Goal: Task Accomplishment & Management: Use online tool/utility

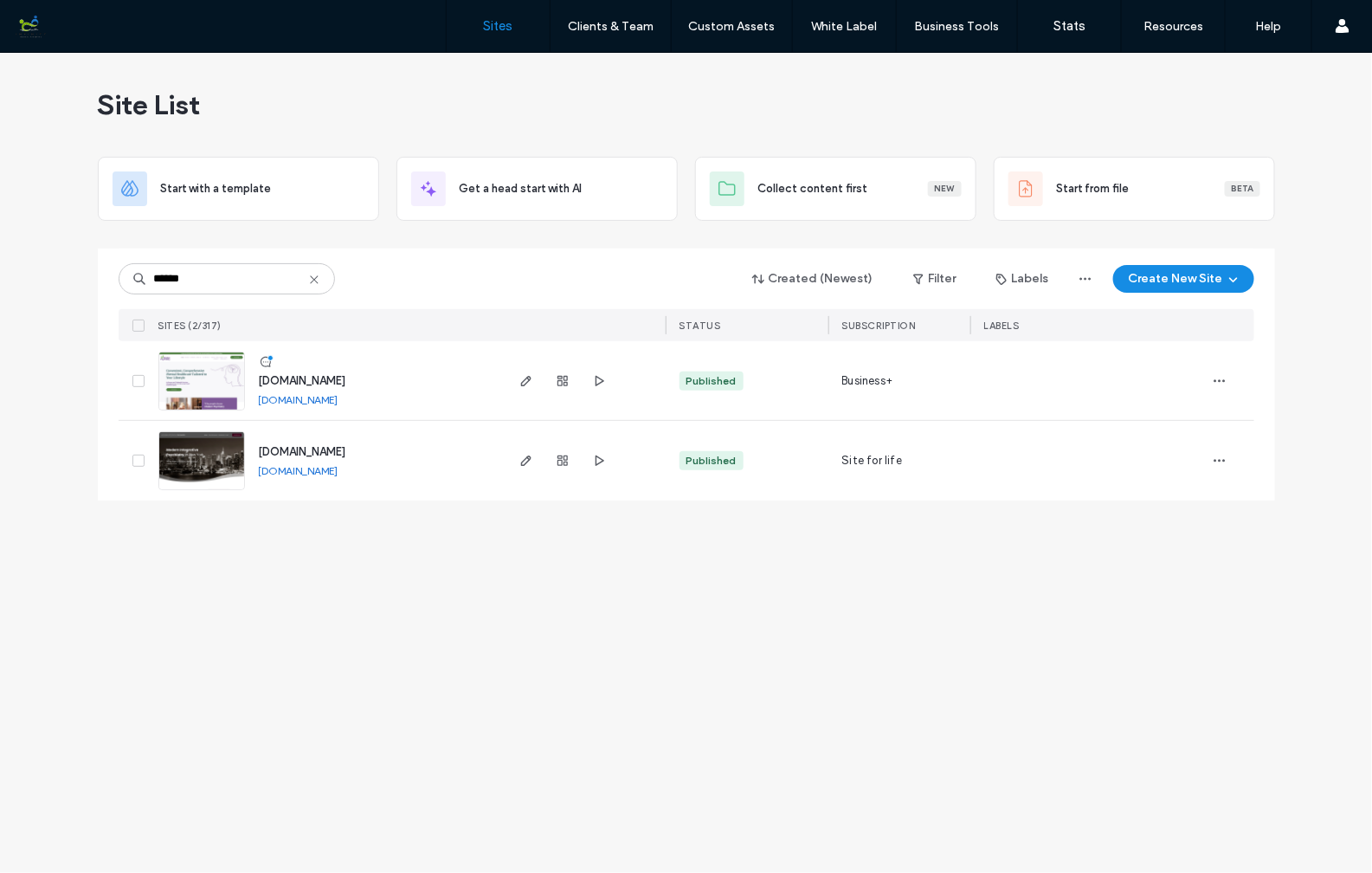
type input "******"
click at [212, 452] on img at bounding box center [202, 491] width 85 height 118
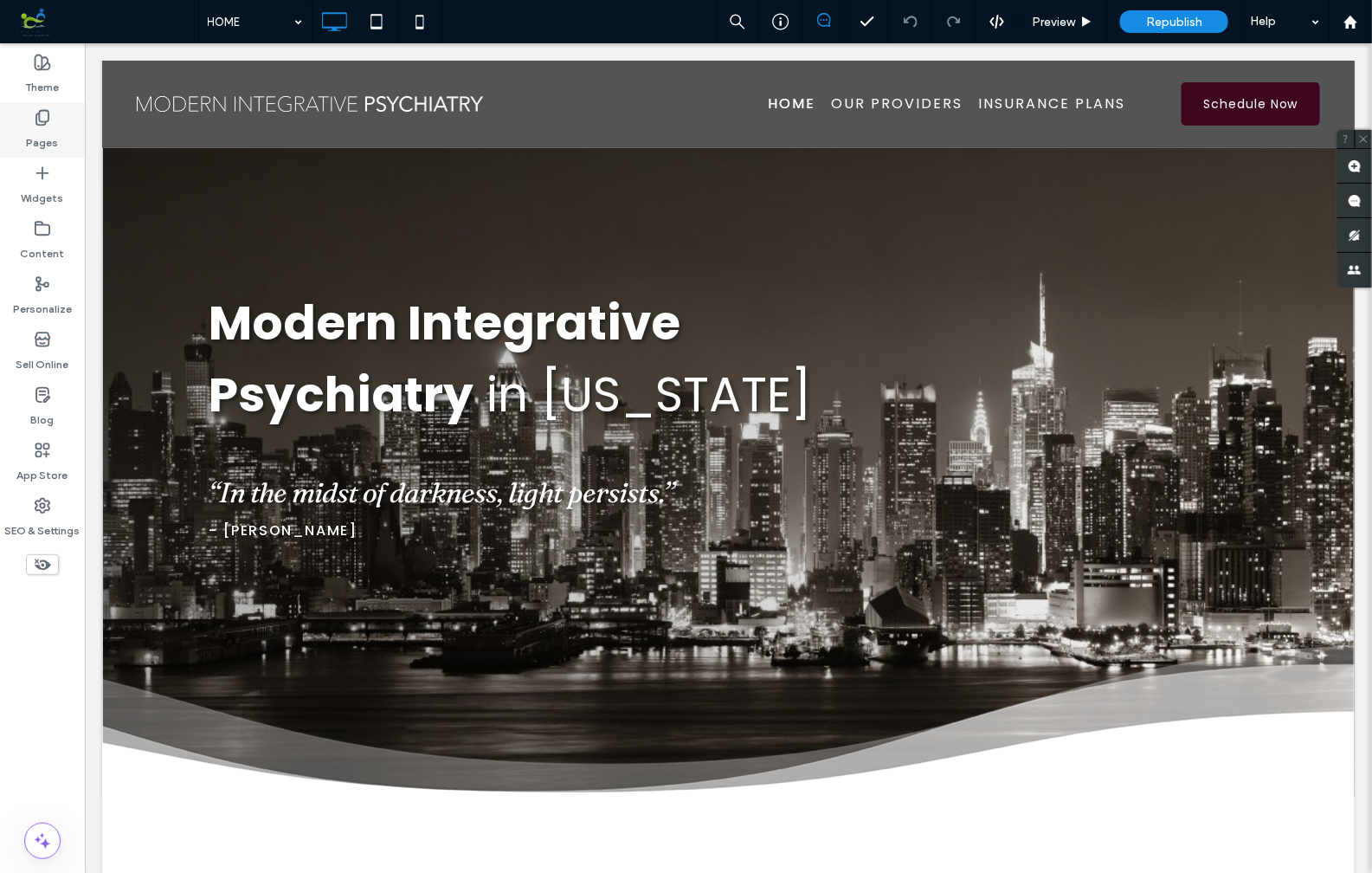
click at [42, 111] on icon at bounding box center [42, 118] width 17 height 17
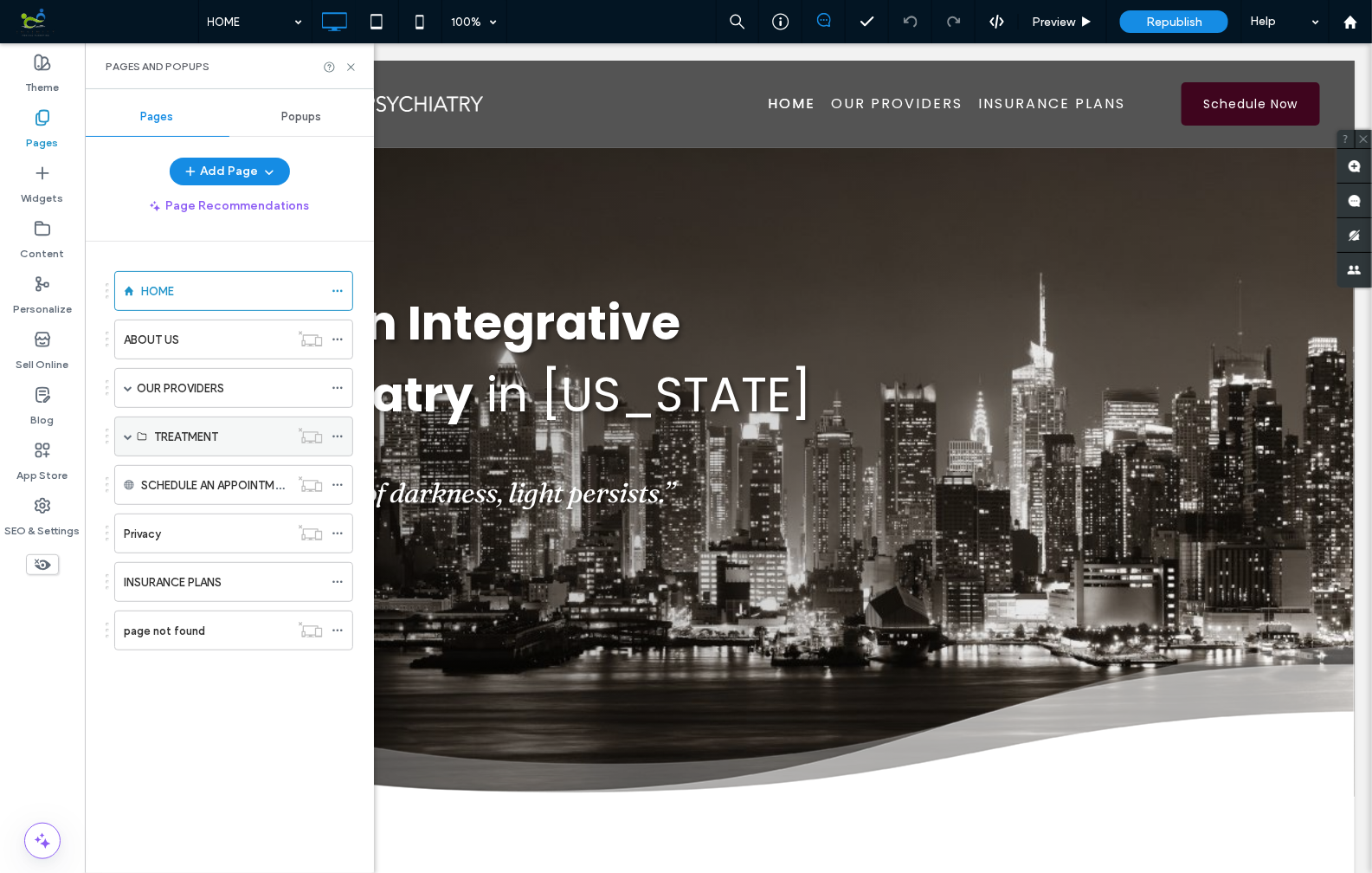
click at [130, 432] on span at bounding box center [128, 437] width 9 height 9
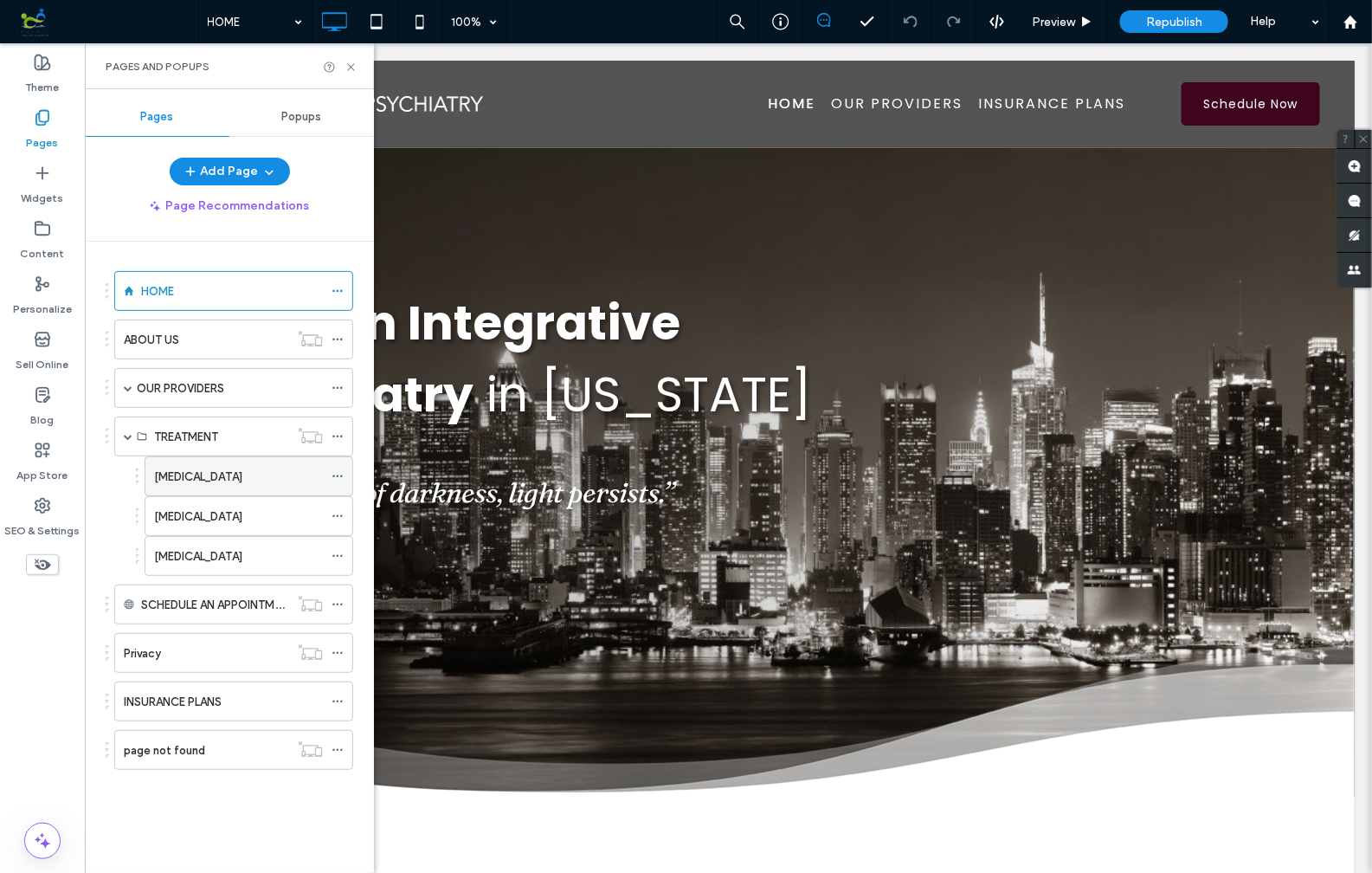
click at [161, 467] on label "ADHD" at bounding box center [198, 477] width 88 height 31
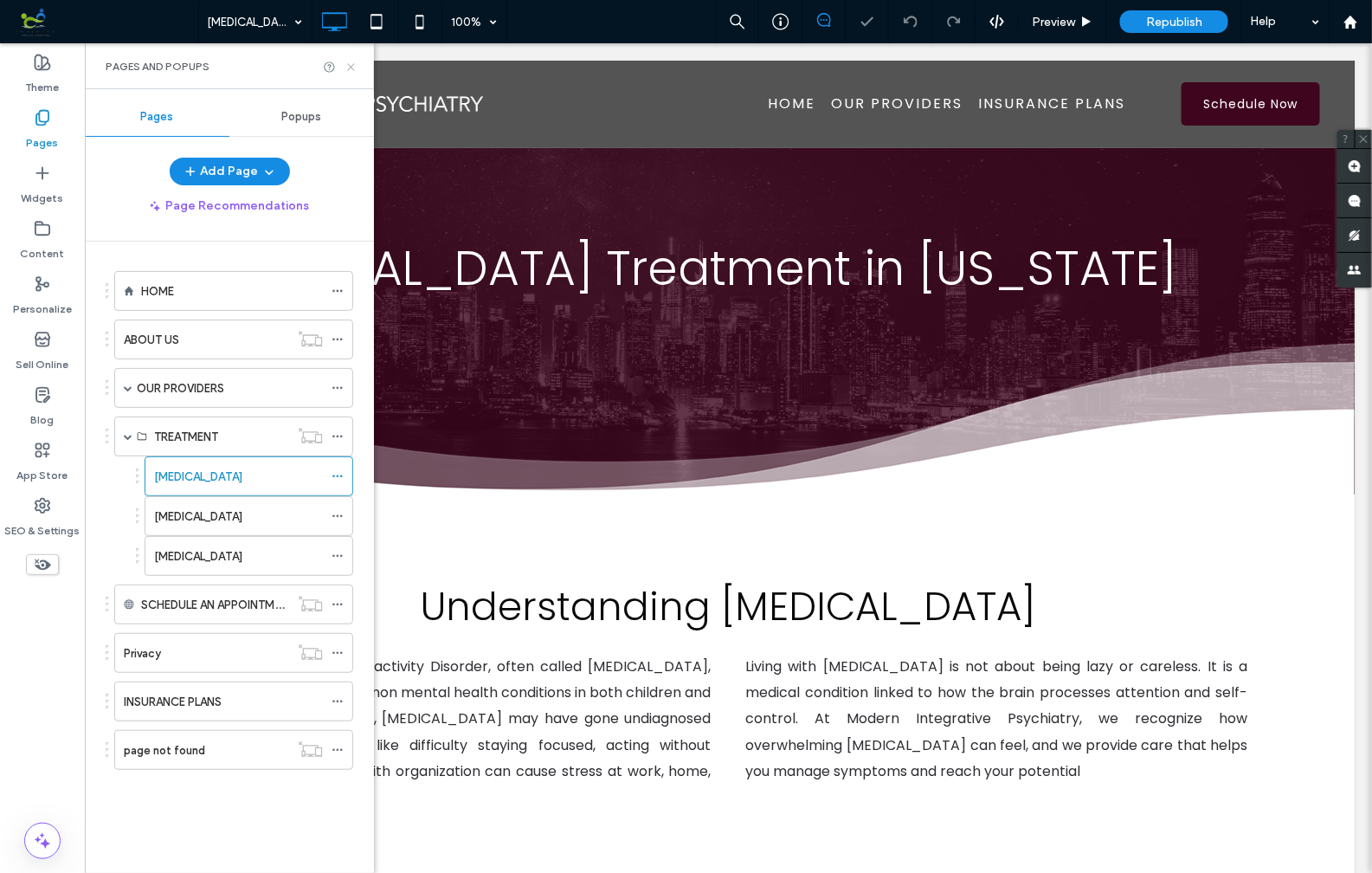
click at [352, 65] on icon at bounding box center [351, 67] width 13 height 13
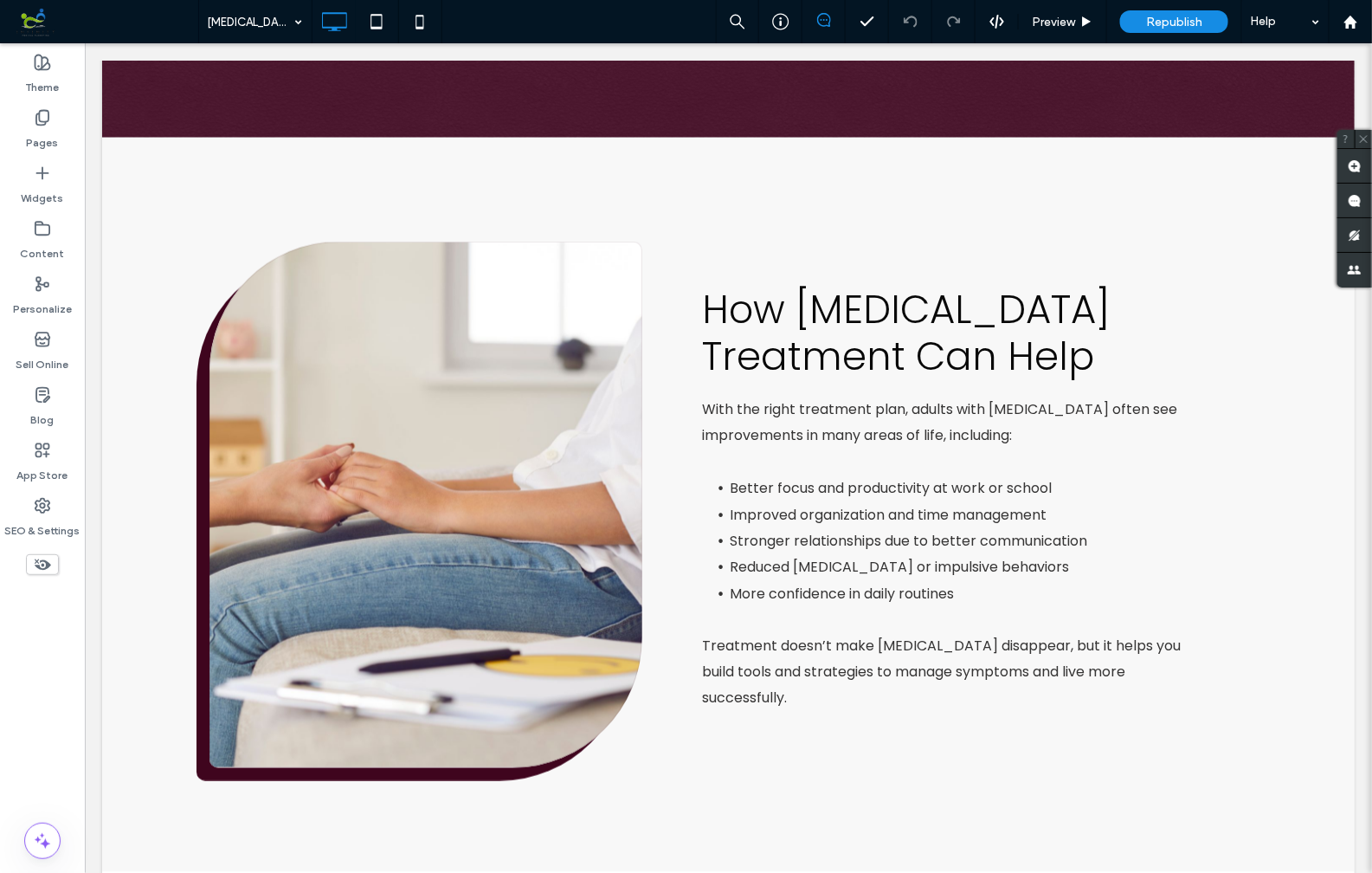
scroll to position [3112, 0]
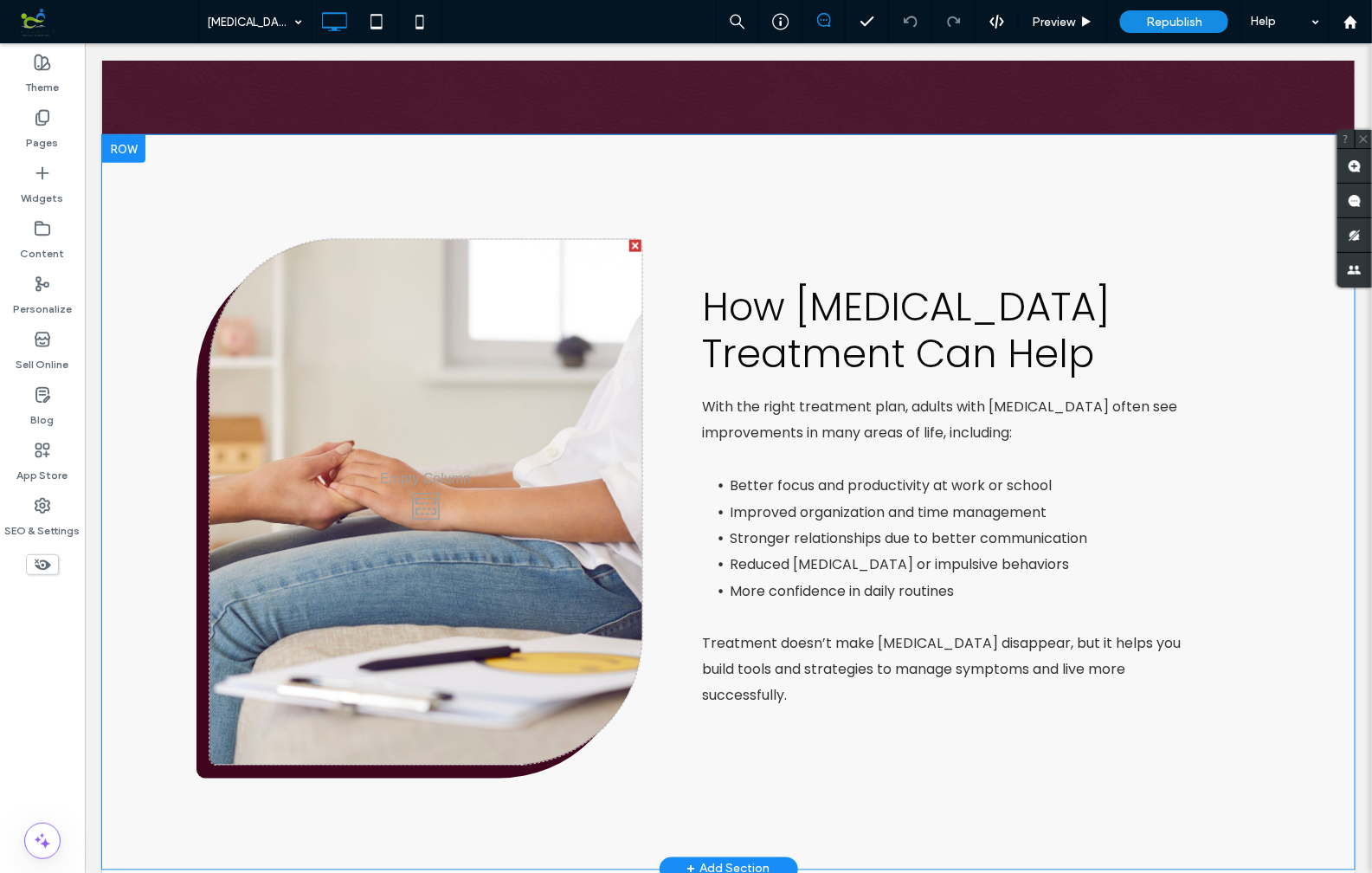
click at [447, 314] on div "Click To Paste" at bounding box center [425, 502] width 433 height 527
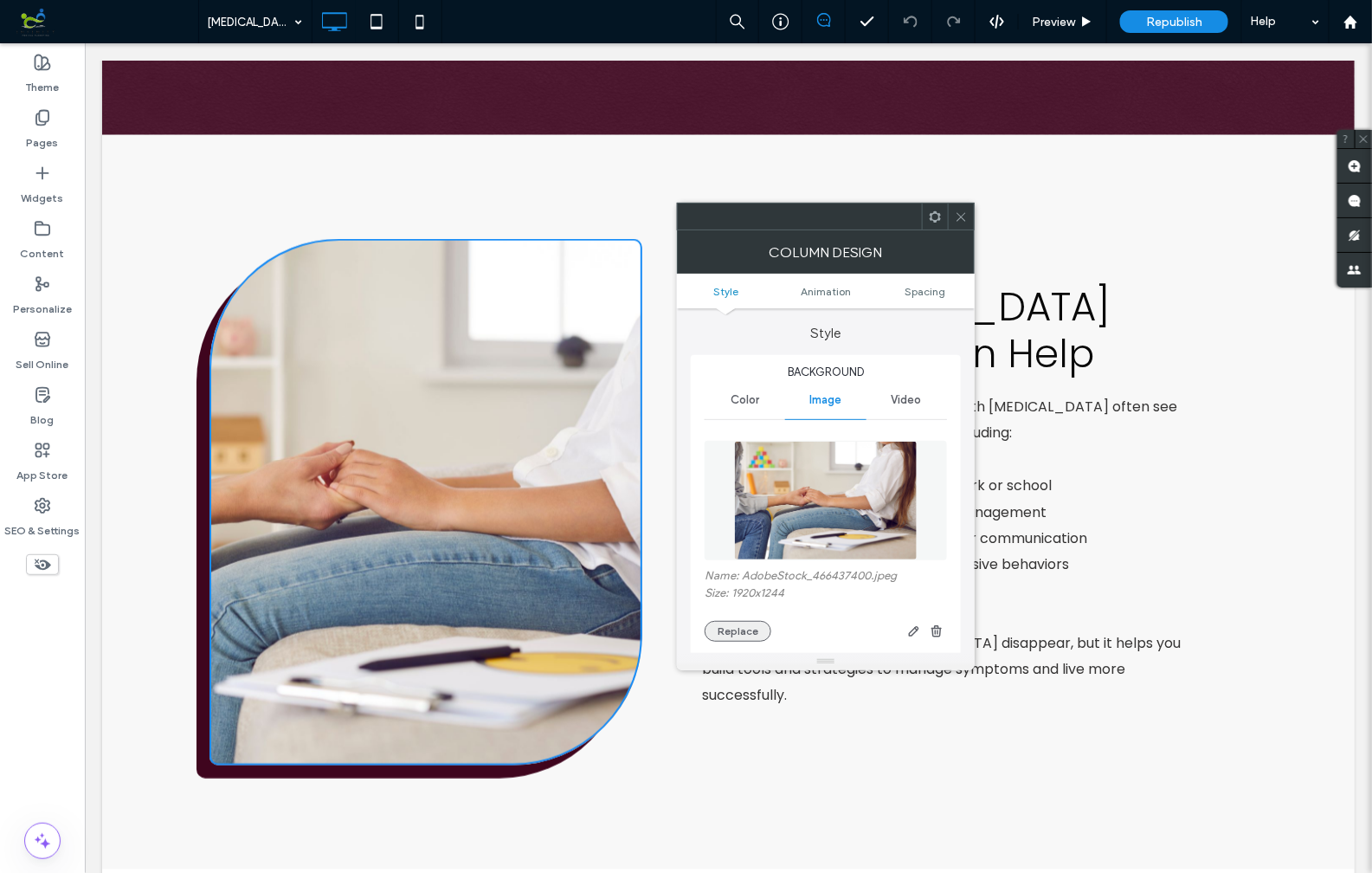
click at [739, 625] on button "Replace" at bounding box center [738, 631] width 66 height 21
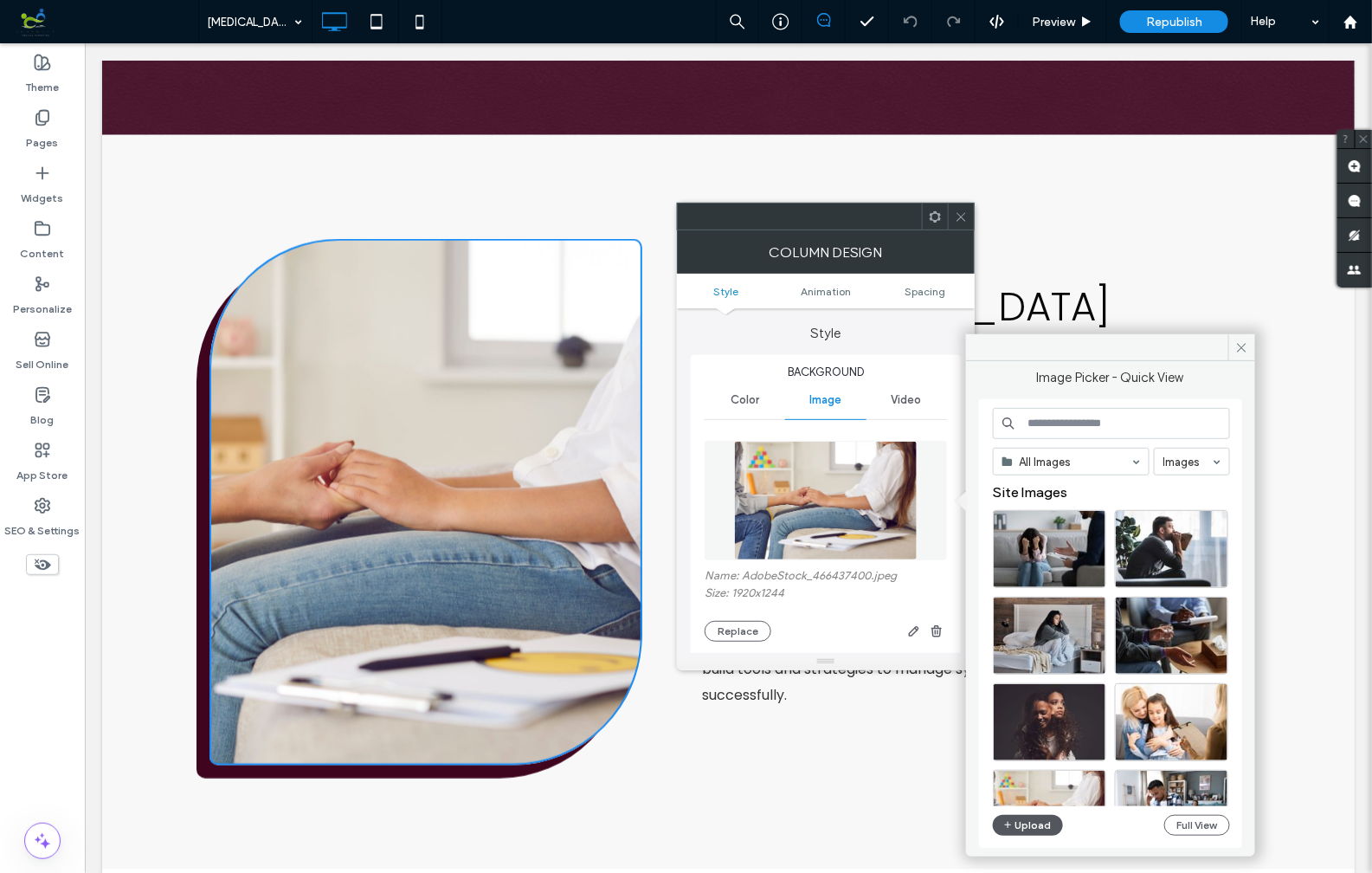
click at [1038, 825] on button "Upload" at bounding box center [1028, 825] width 71 height 21
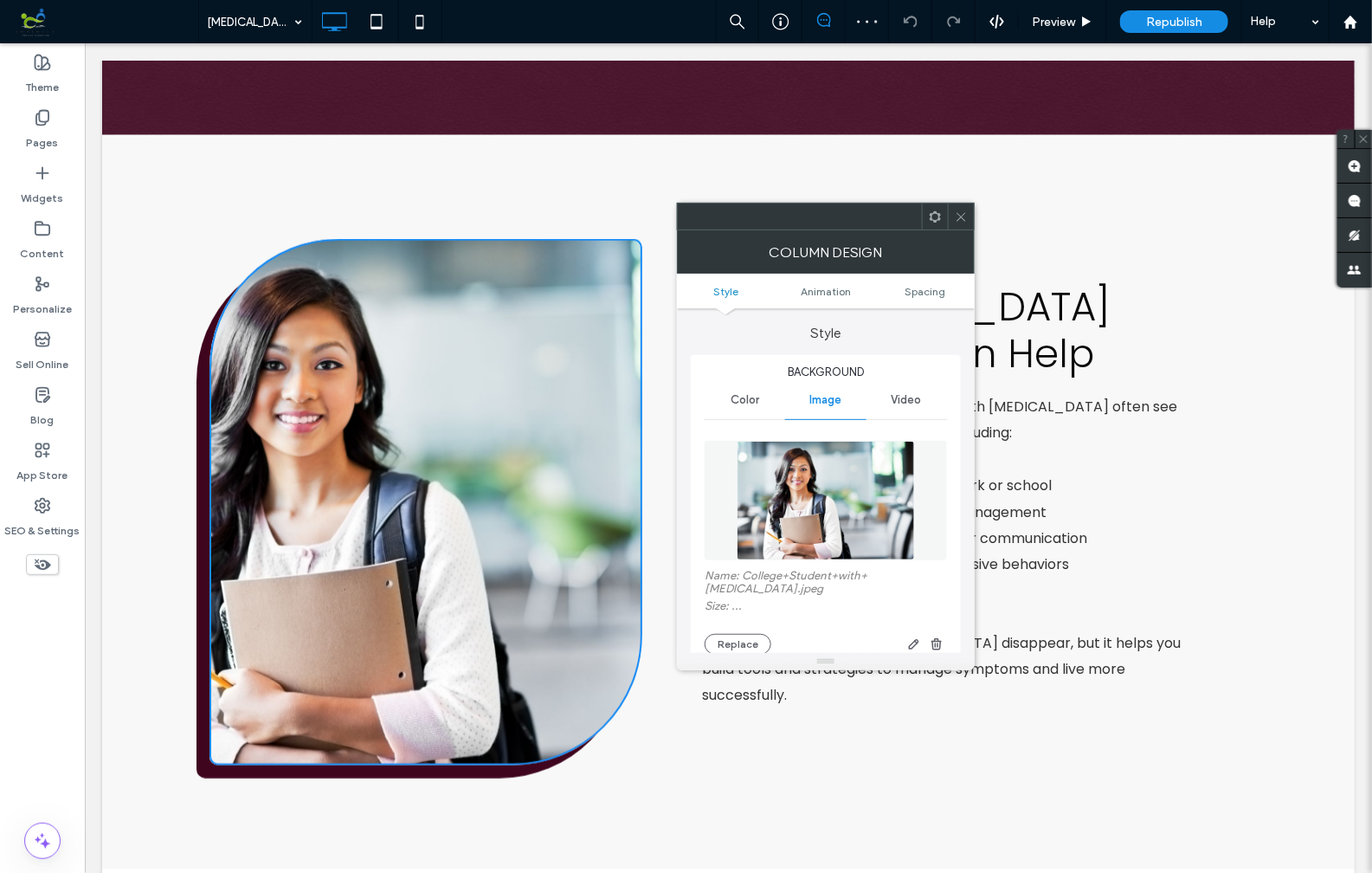
type input "*"
type input "***"
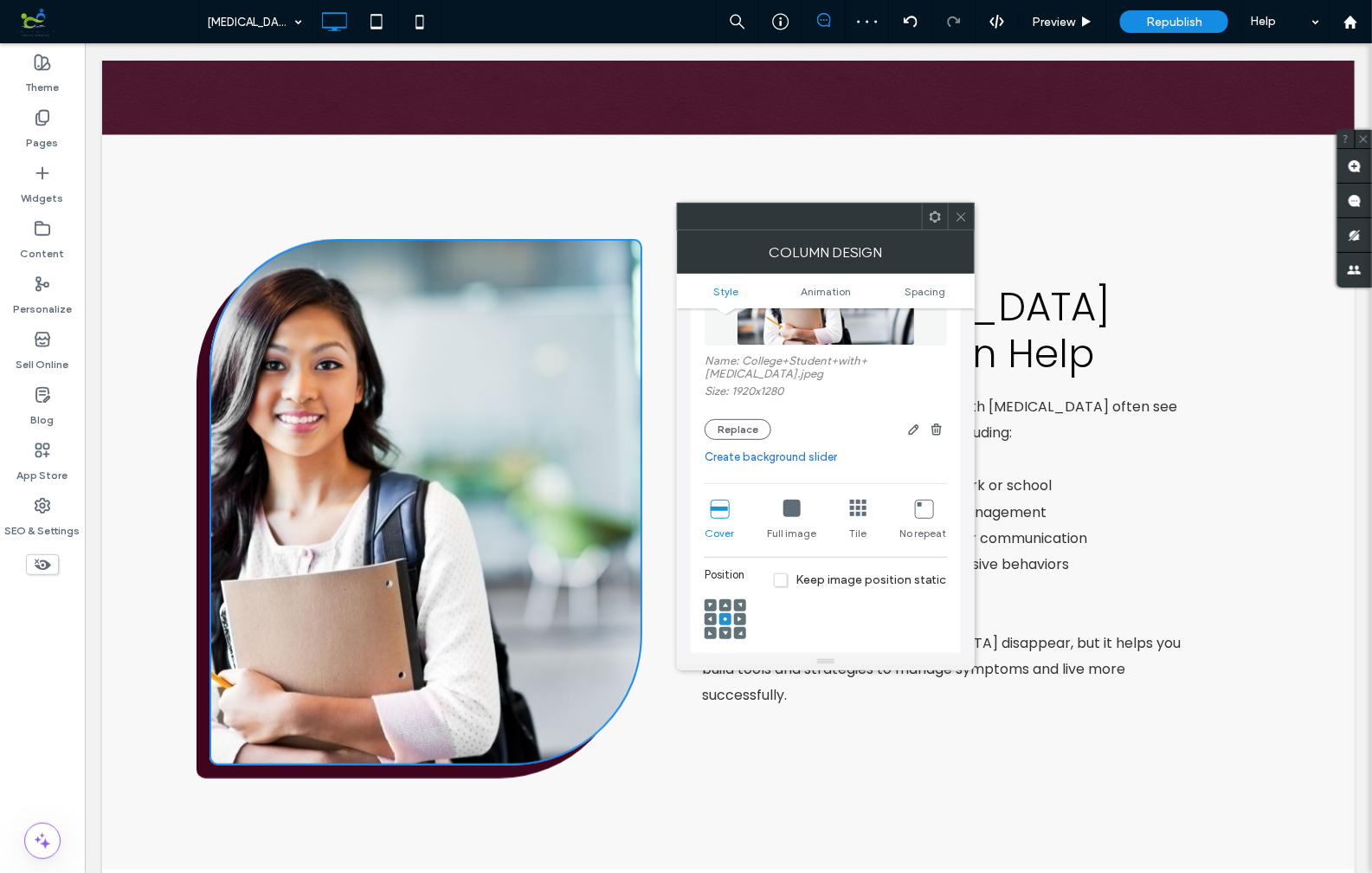
scroll to position [227, 0]
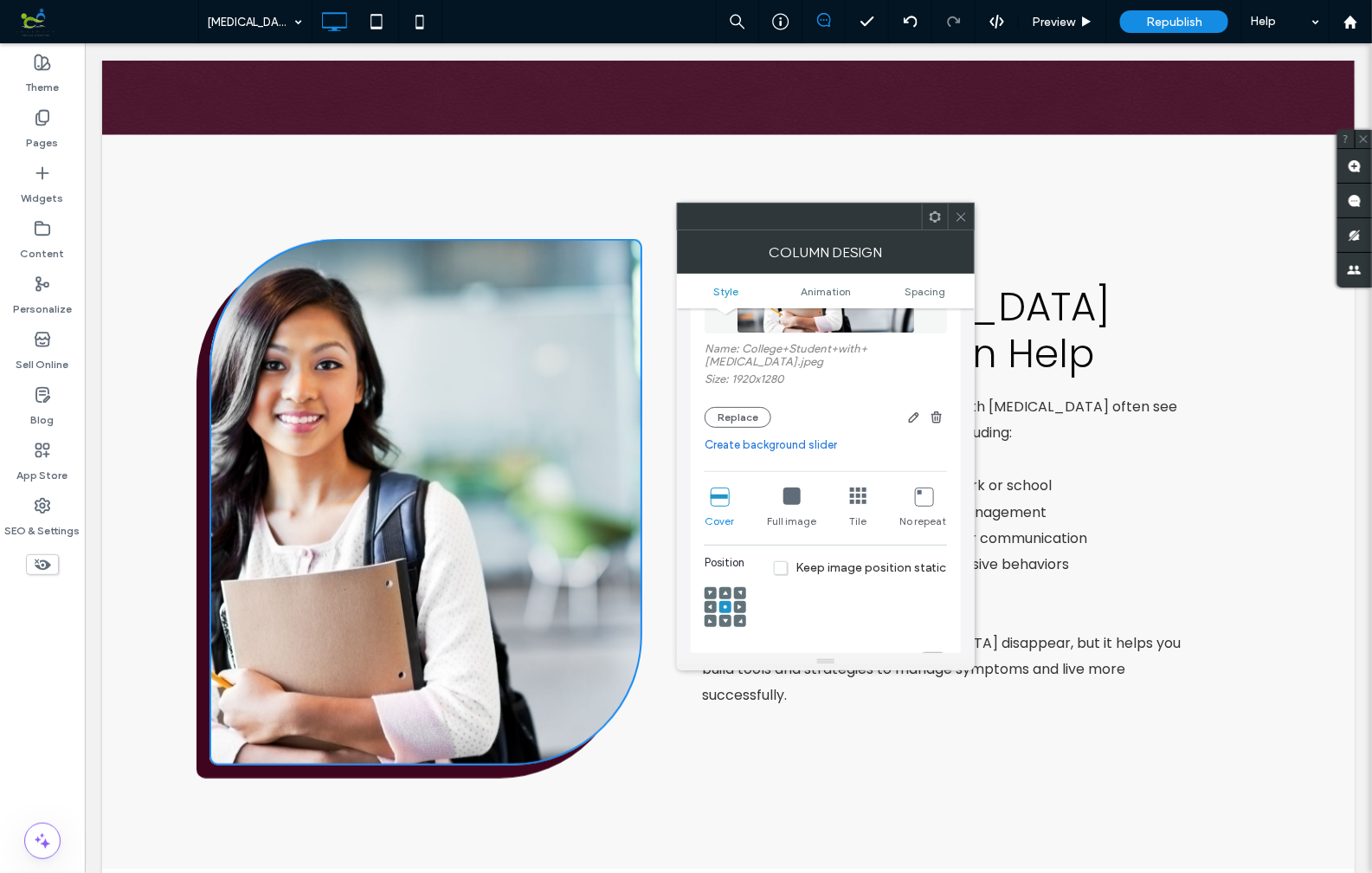
click at [739, 601] on span at bounding box center [741, 607] width 5 height 13
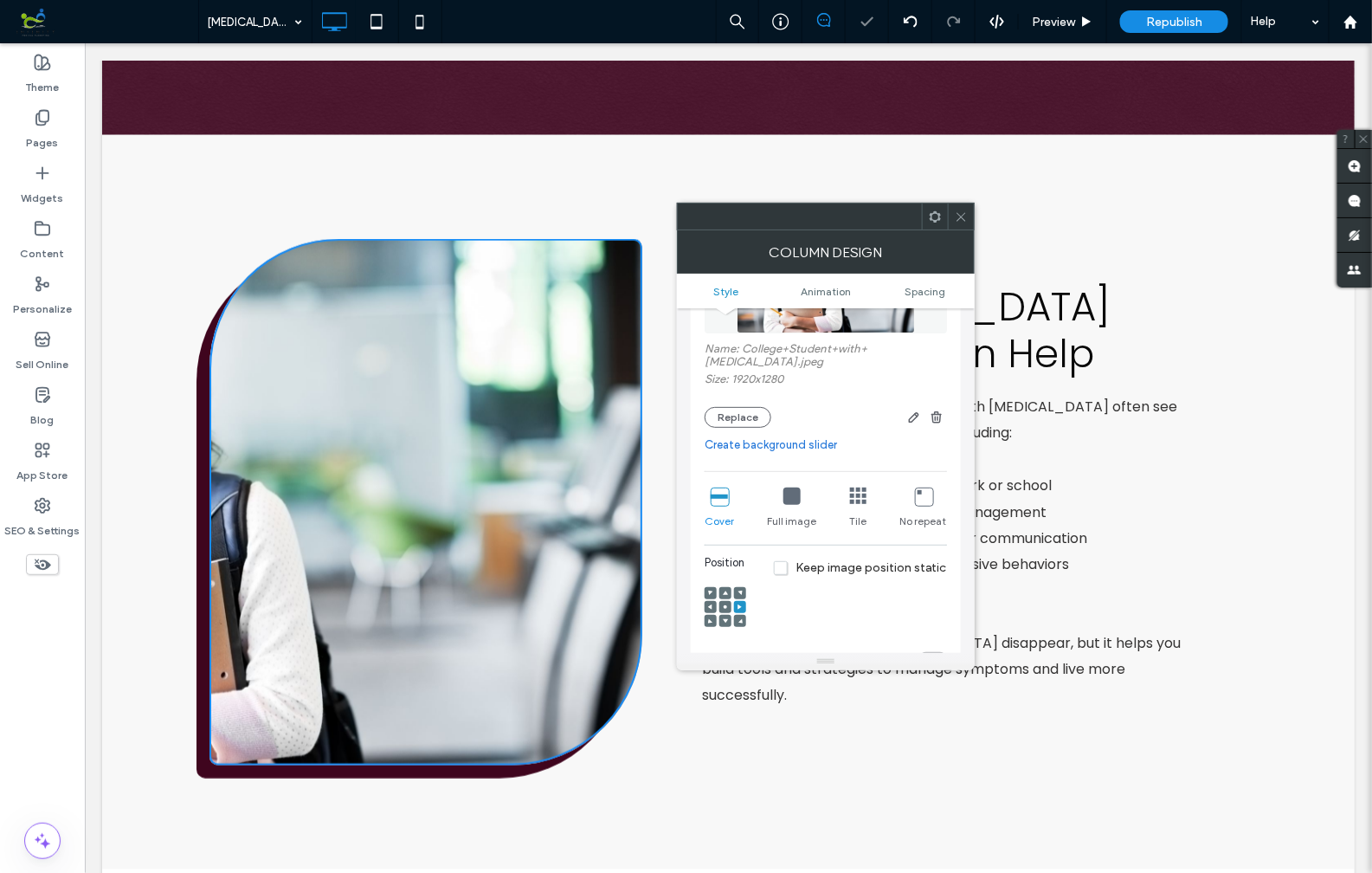
click at [710, 605] on icon at bounding box center [711, 607] width 5 height 5
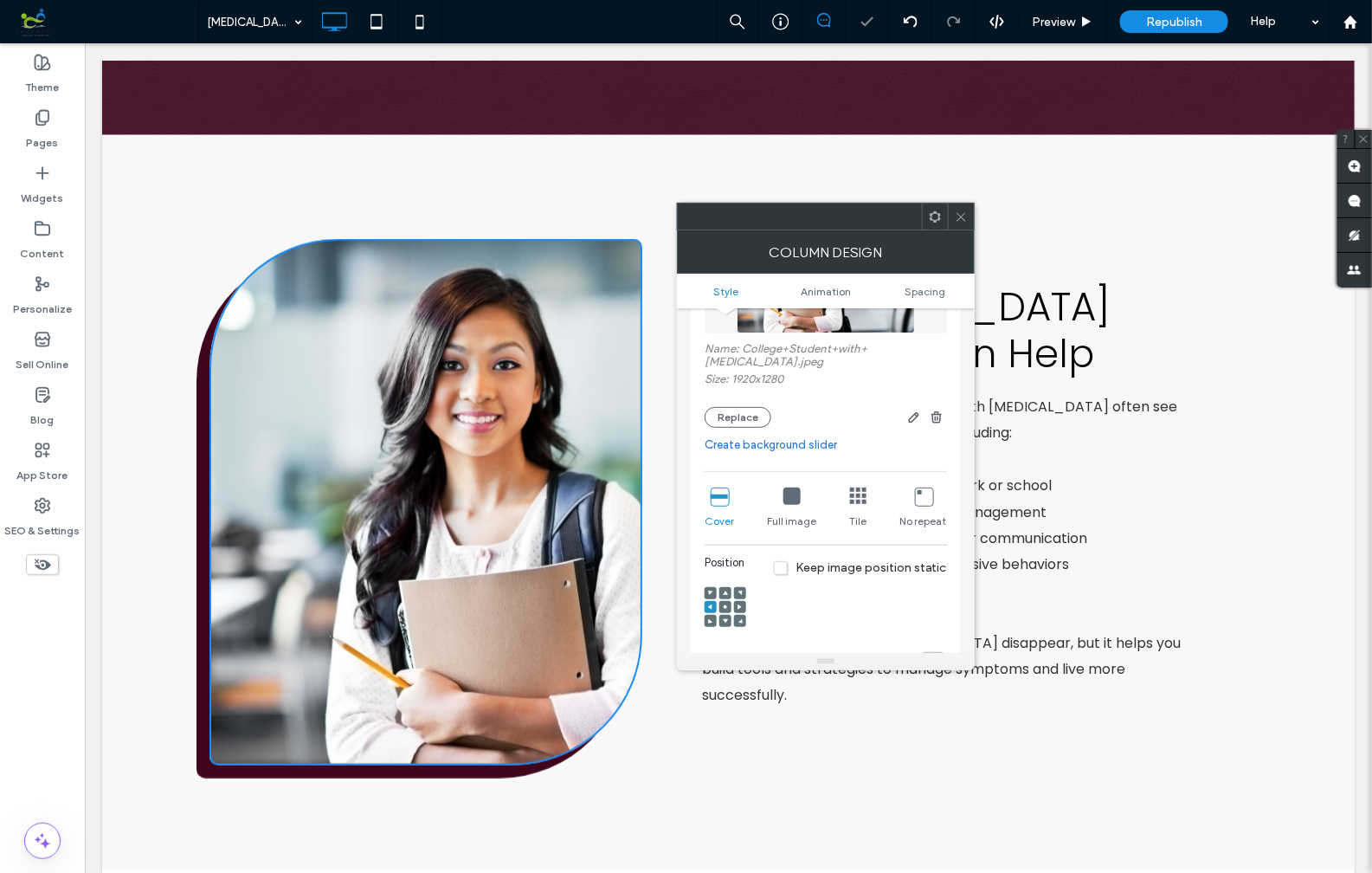
click at [964, 211] on icon at bounding box center [961, 217] width 13 height 13
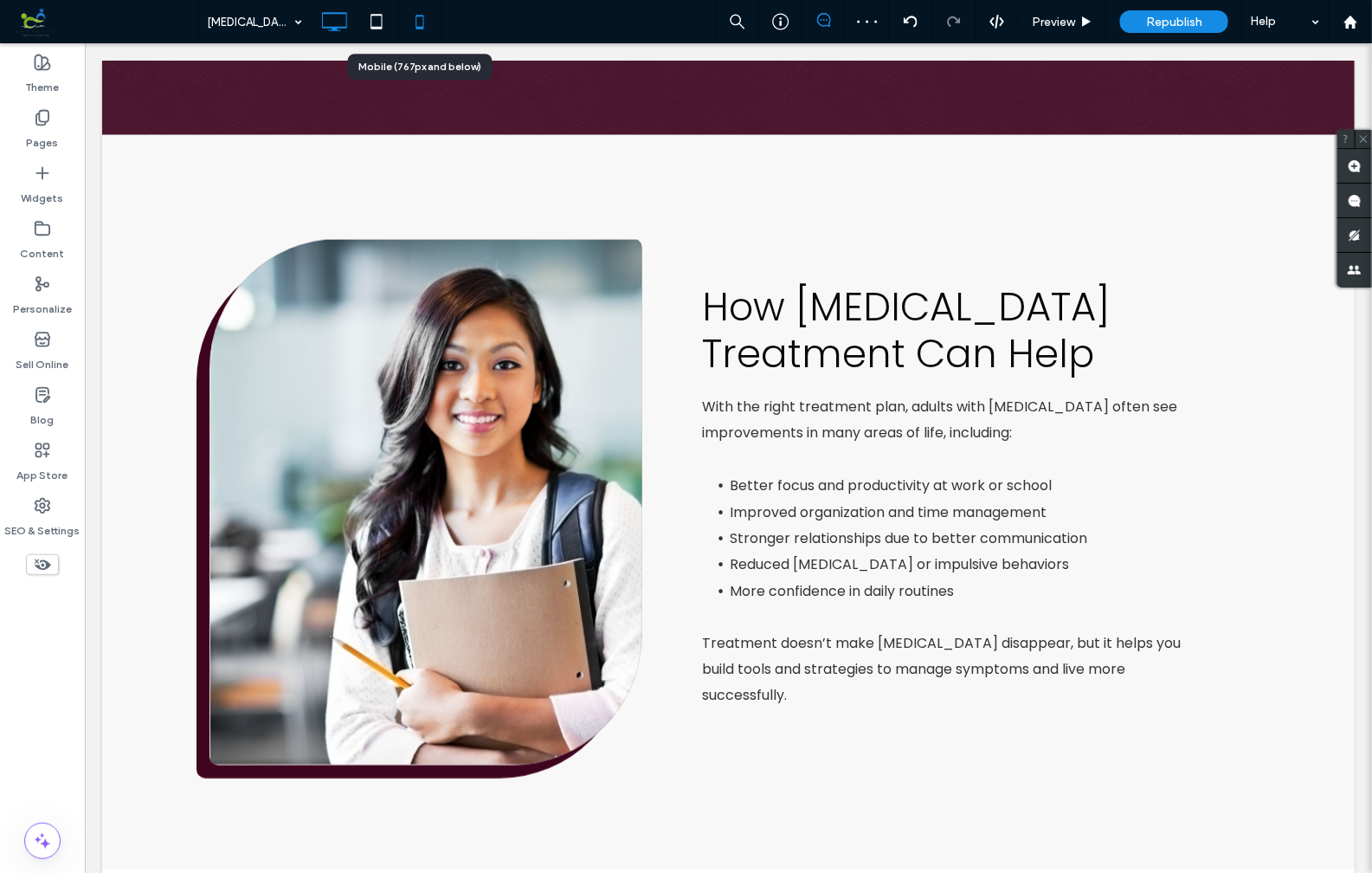
click at [416, 24] on icon at bounding box center [420, 22] width 35 height 35
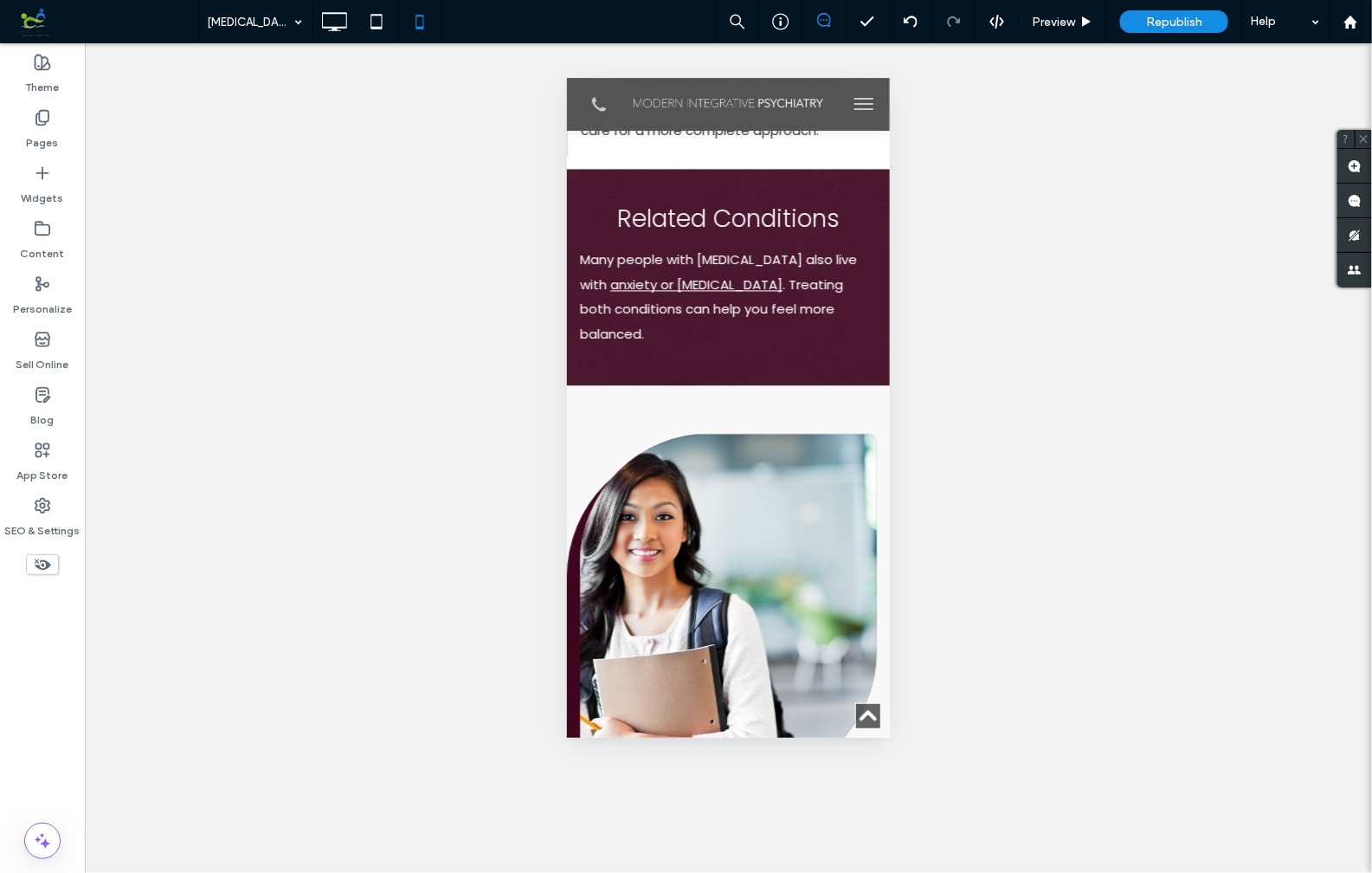
scroll to position [3787, 0]
click at [734, 434] on div "Click To Paste" at bounding box center [727, 608] width 297 height 348
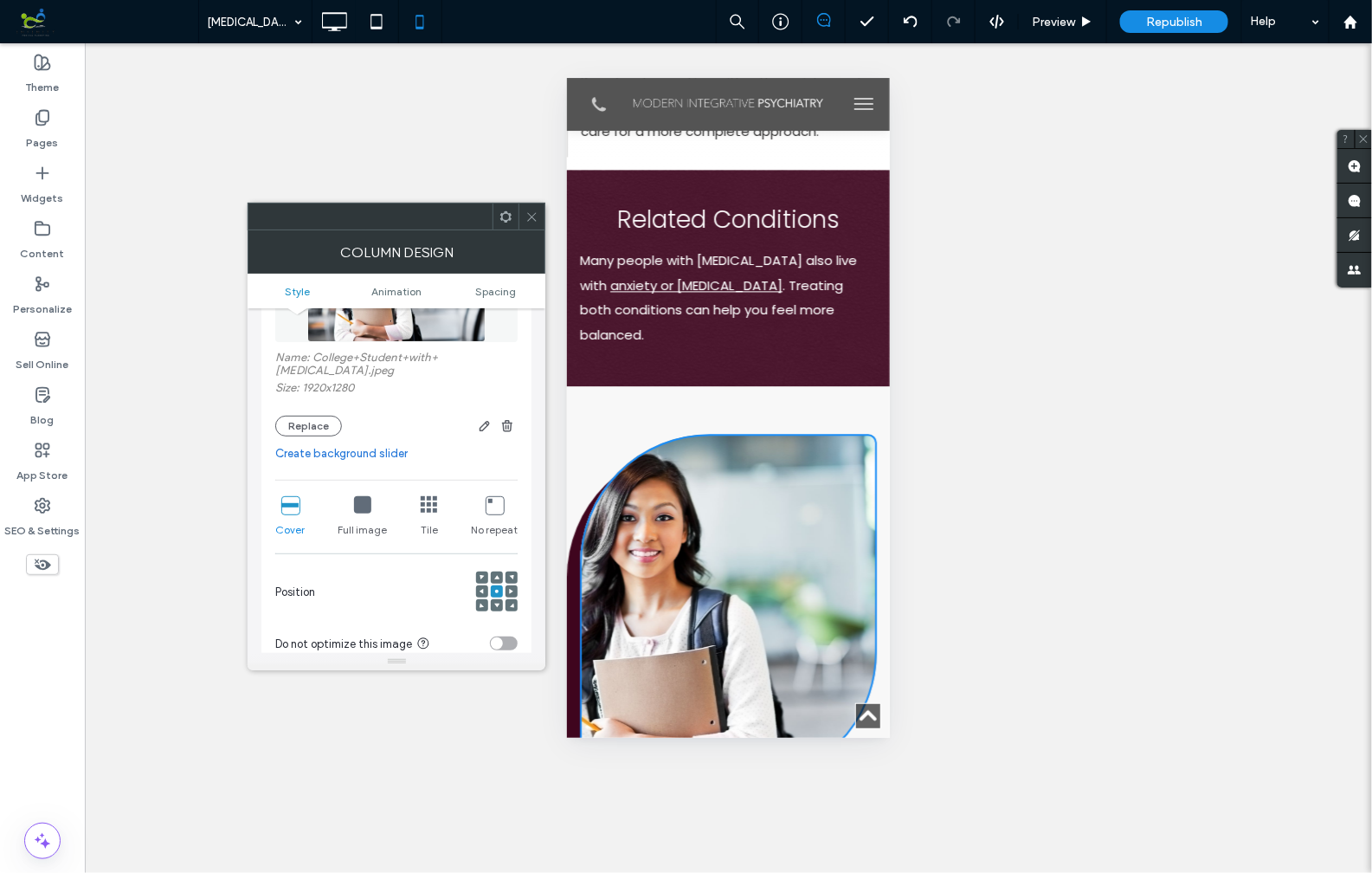
scroll to position [226, 0]
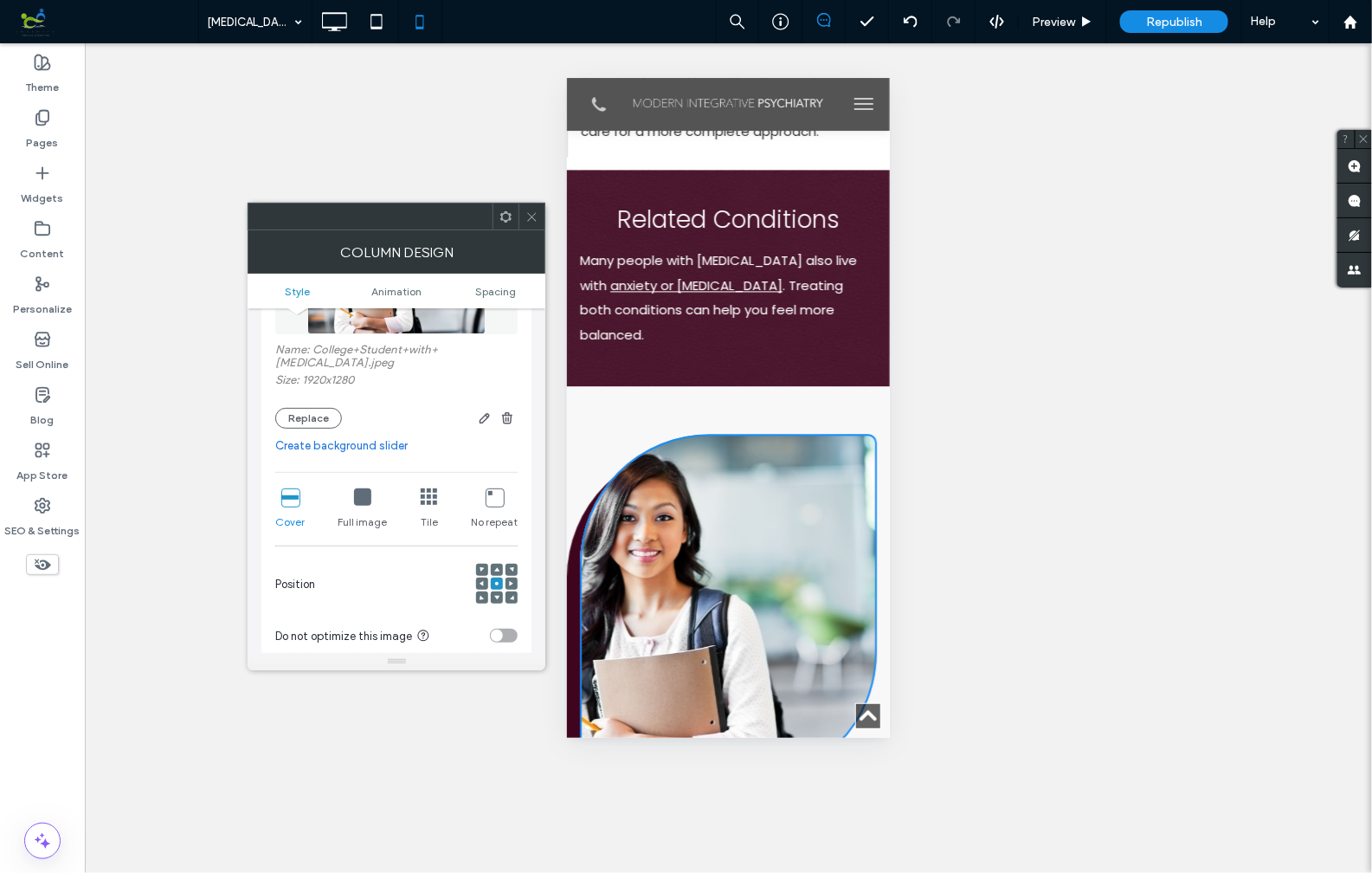
click at [481, 578] on span at bounding box center [482, 584] width 5 height 13
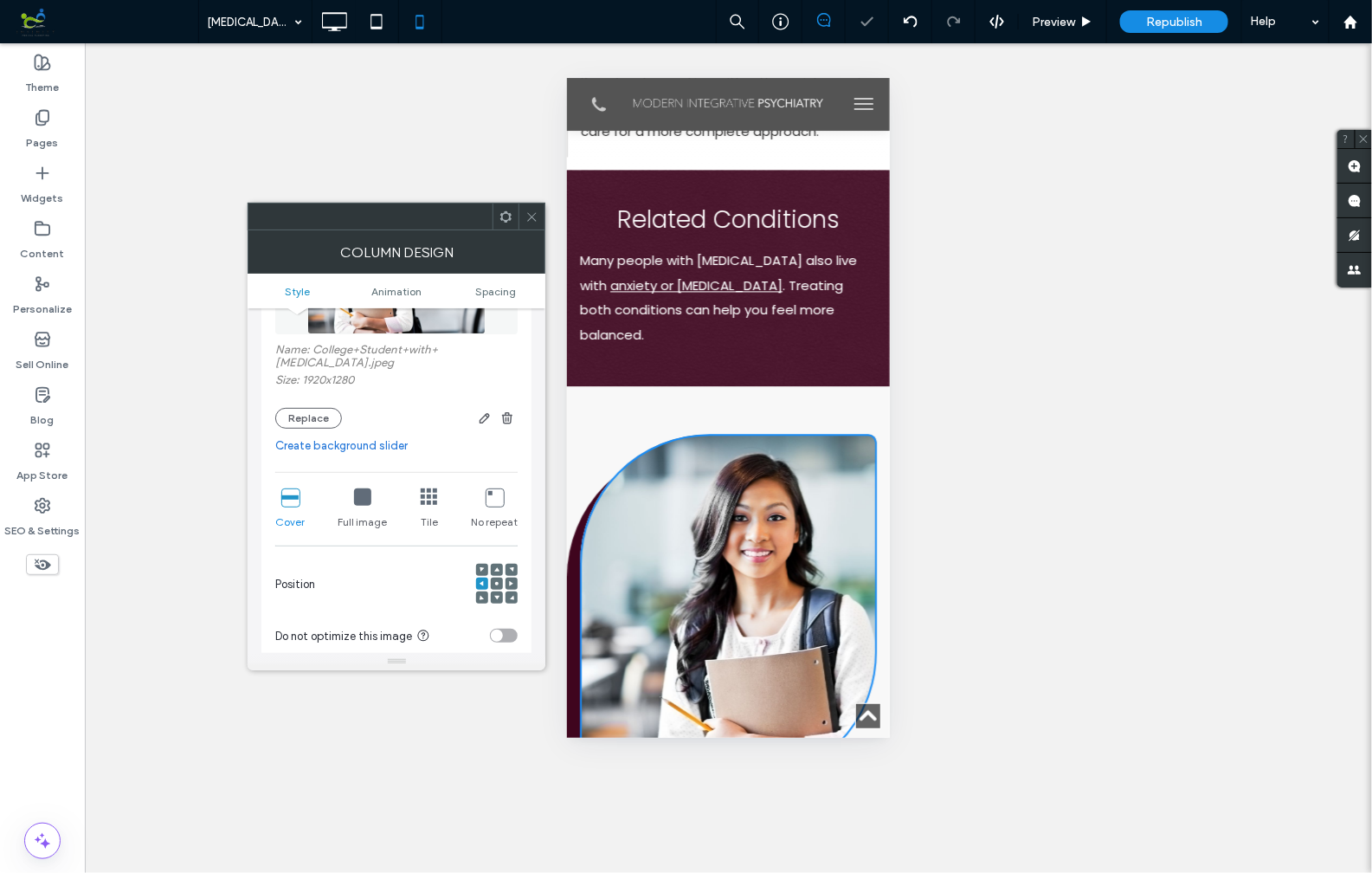
click at [533, 218] on icon at bounding box center [532, 217] width 13 height 13
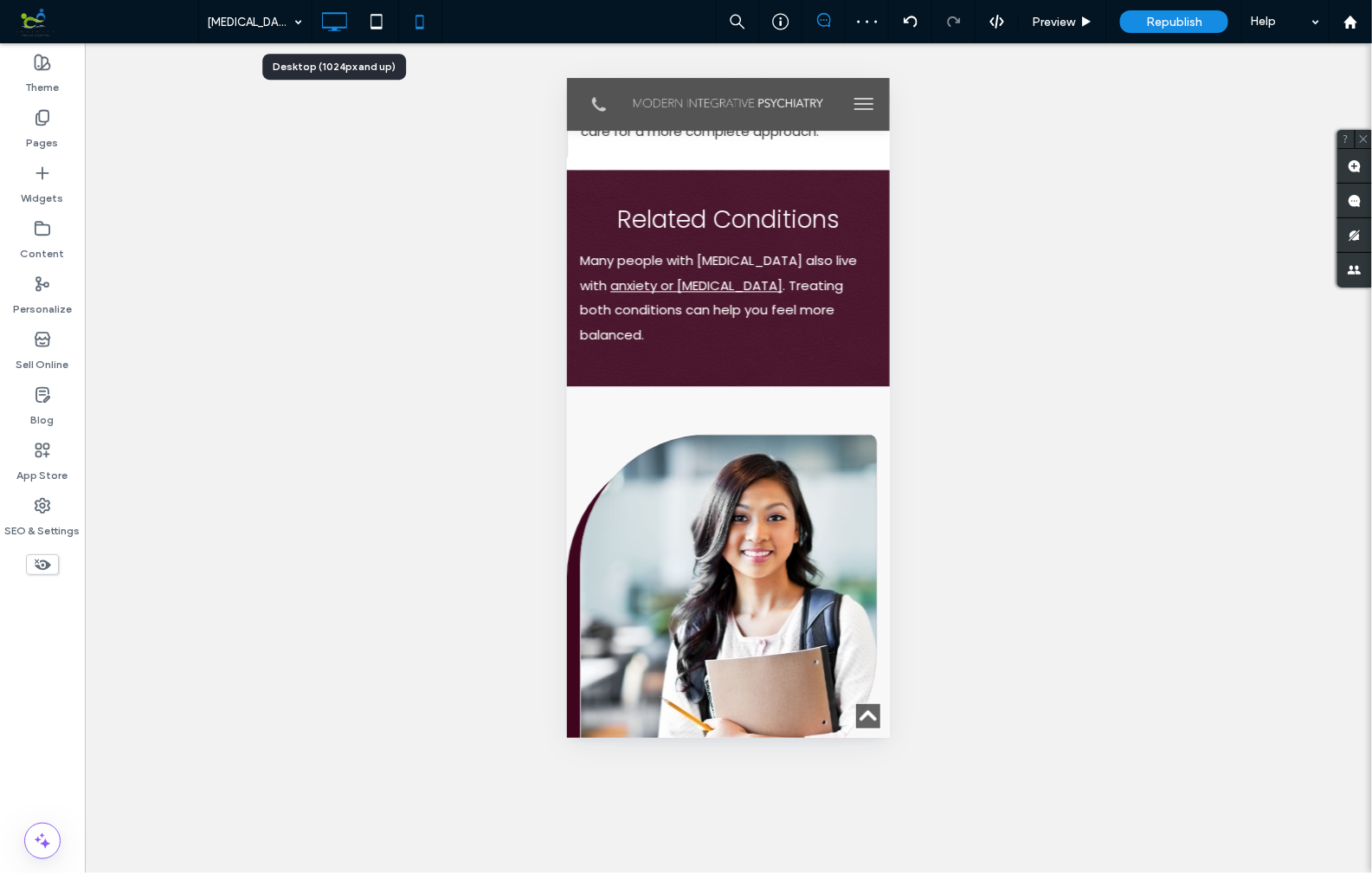
click at [336, 19] on icon at bounding box center [334, 22] width 35 height 35
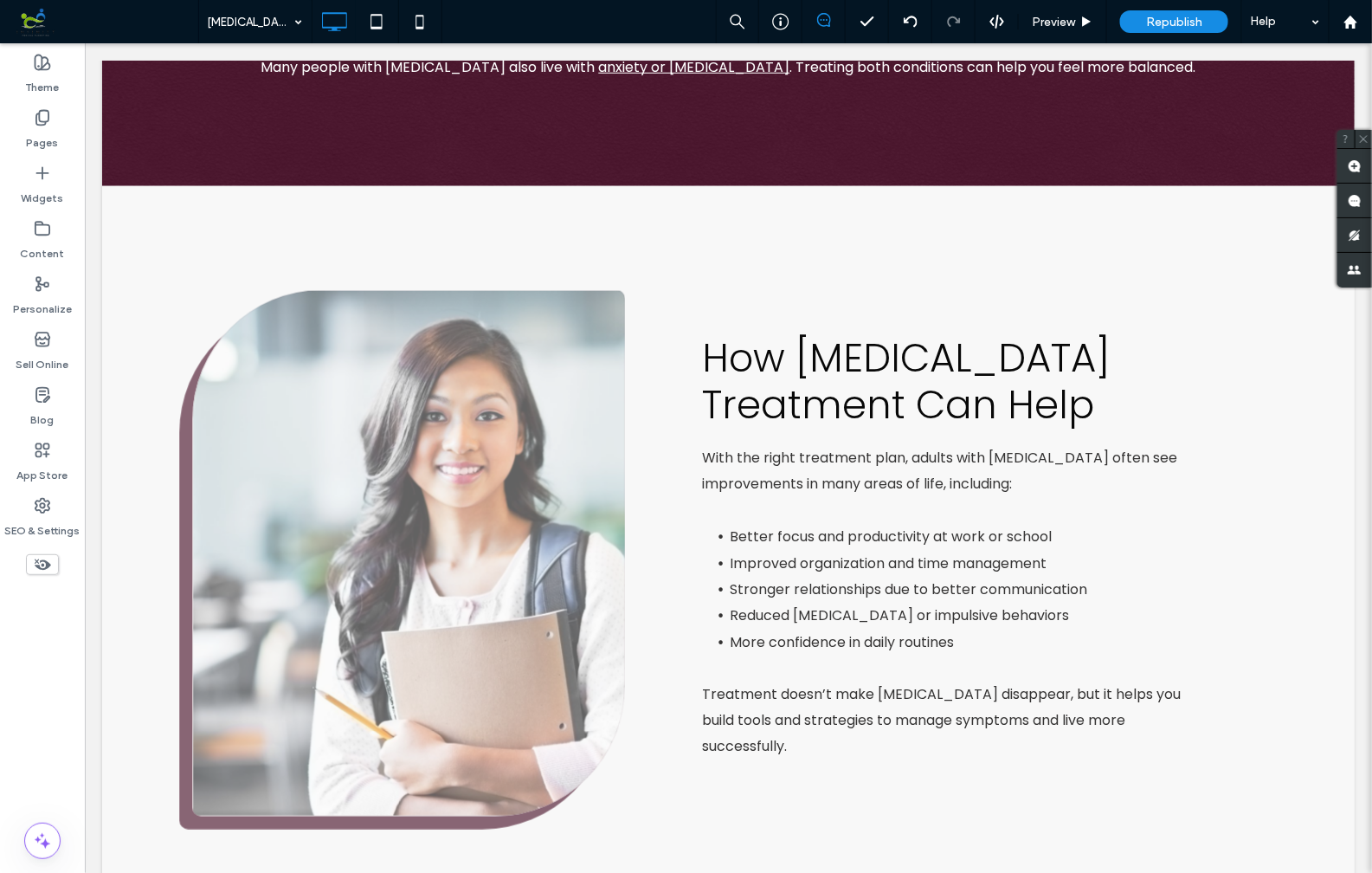
scroll to position [3252, 0]
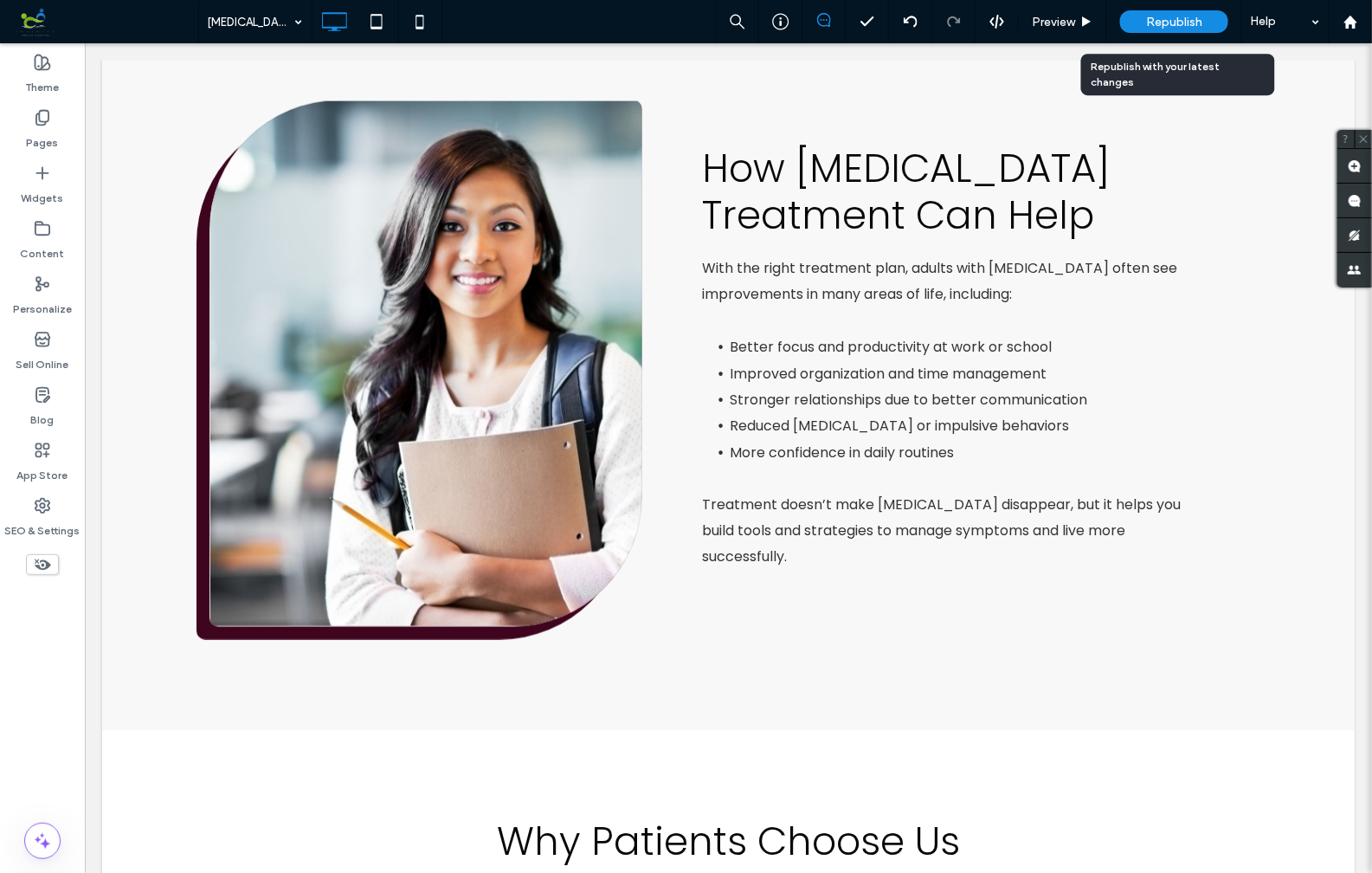
click at [1165, 22] on span "Republish" at bounding box center [1174, 22] width 56 height 14
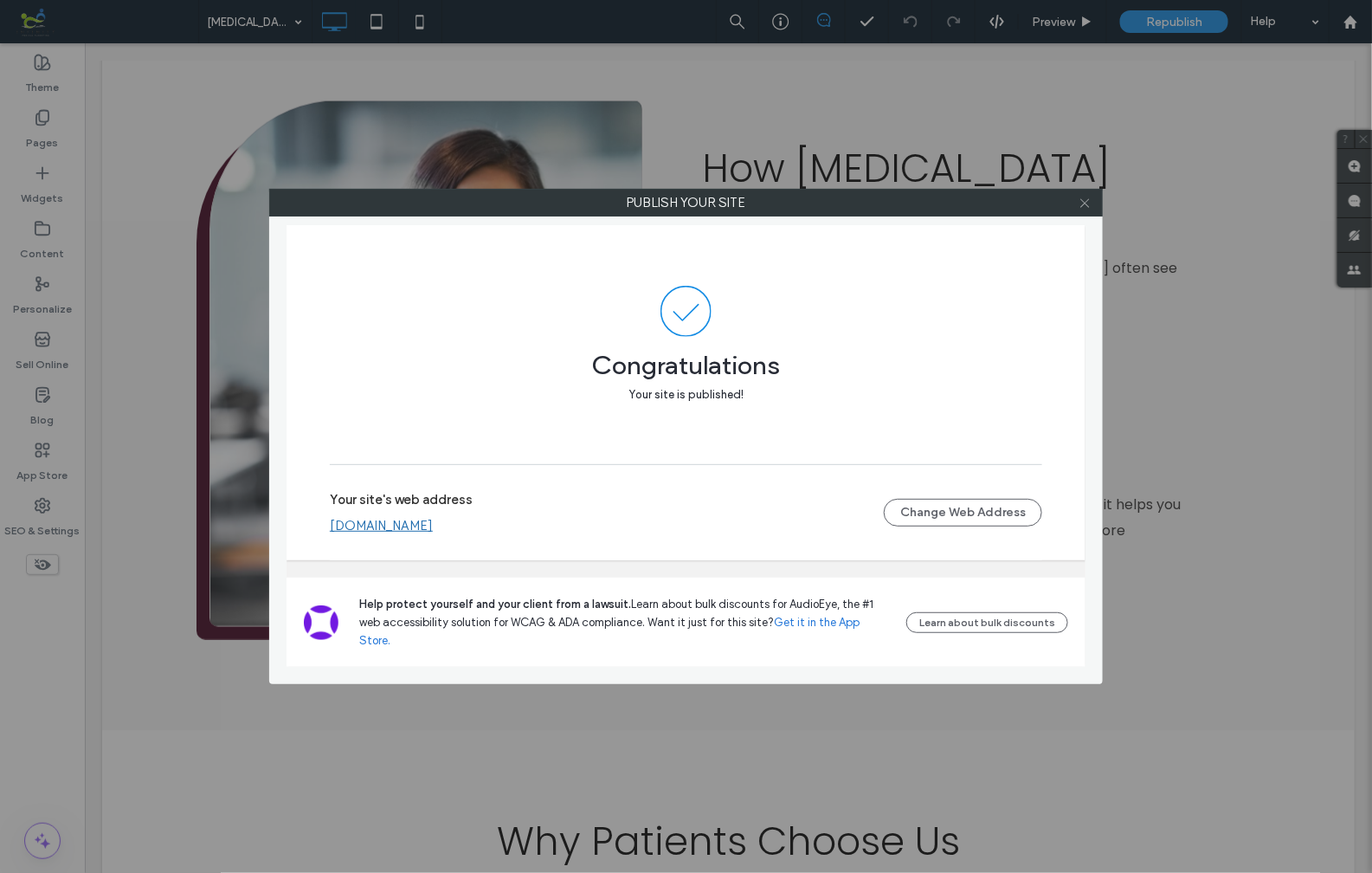
click at [1081, 203] on icon at bounding box center [1085, 203] width 13 height 13
